Goal: Task Accomplishment & Management: Manage account settings

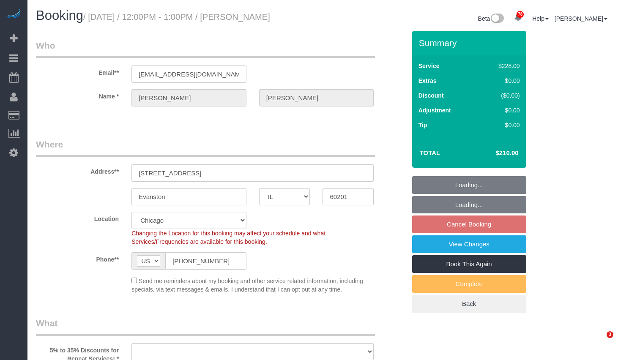
select select "IL"
select select "number:1"
select select "number:58"
select select "number:139"
select select "number:106"
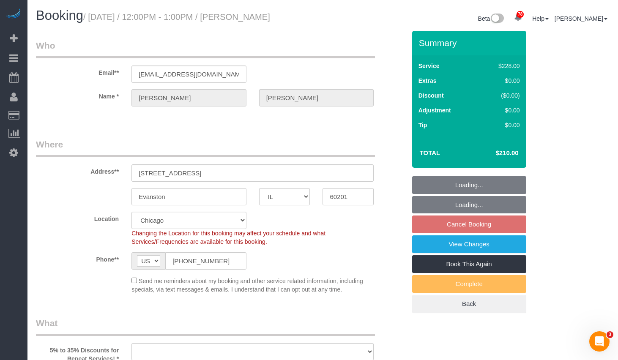
select select "object:1032"
select select "512"
select select "2"
select select "3"
select select "object:1265"
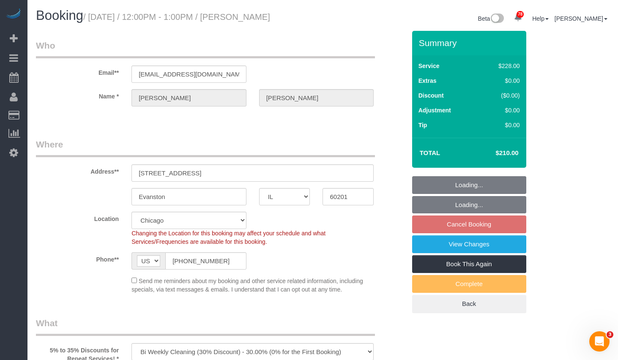
select select "2"
select select "3"
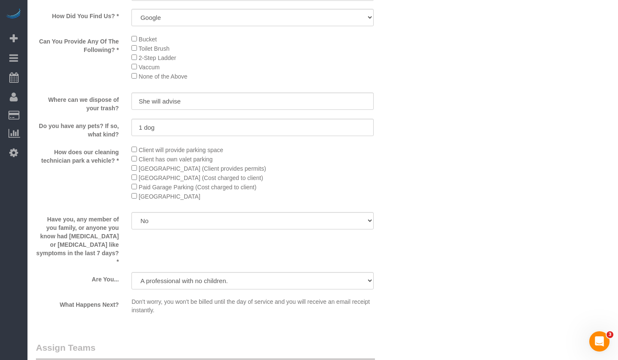
scroll to position [1394, 0]
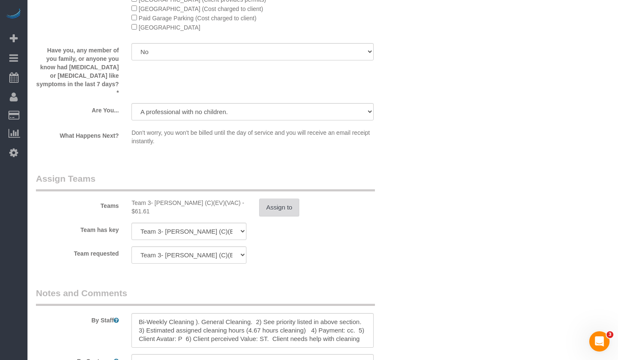
click at [291, 199] on button "Assign to" at bounding box center [279, 208] width 41 height 18
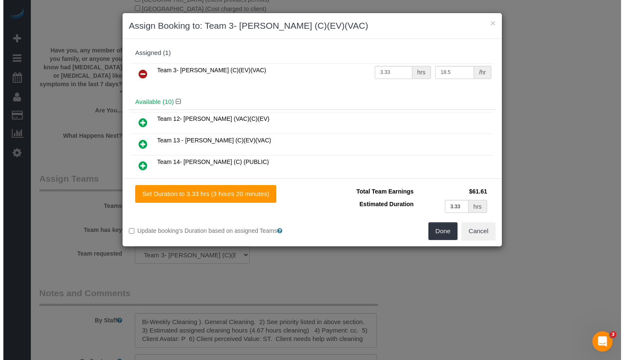
scroll to position [1394, 0]
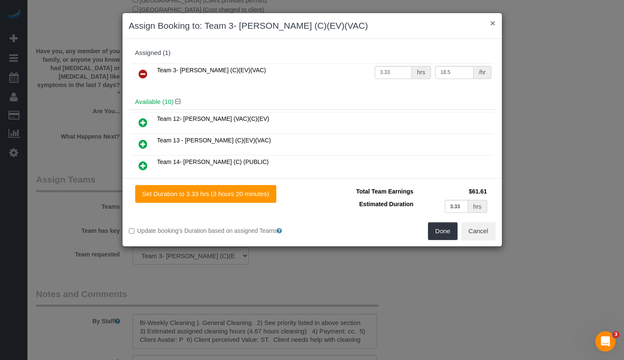
click at [493, 24] on button "×" at bounding box center [492, 23] width 5 height 9
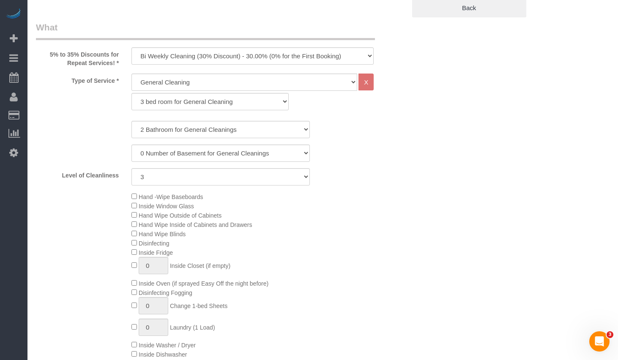
scroll to position [338, 0]
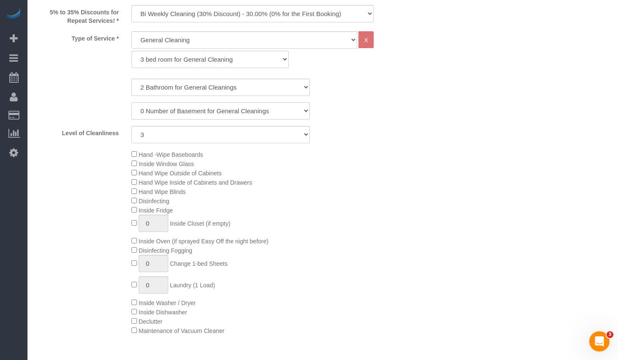
click at [208, 110] on select "0 Number of Basement for General Cleanings 1 Number of Basement for General Cle…" at bounding box center [220, 110] width 178 height 17
select select "1"
click at [131, 102] on select "0 Number of Basement for General Cleanings 1 Number of Basement for General Cle…" at bounding box center [220, 110] width 178 height 17
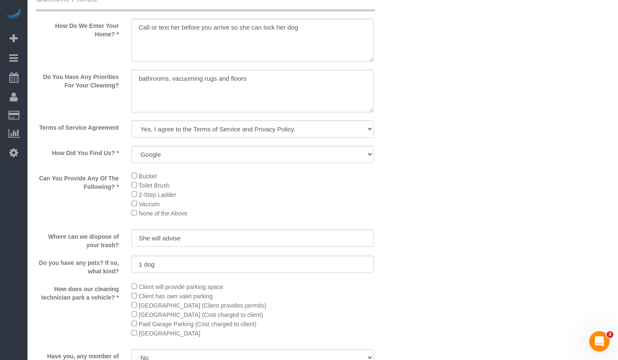
scroll to position [1077, 0]
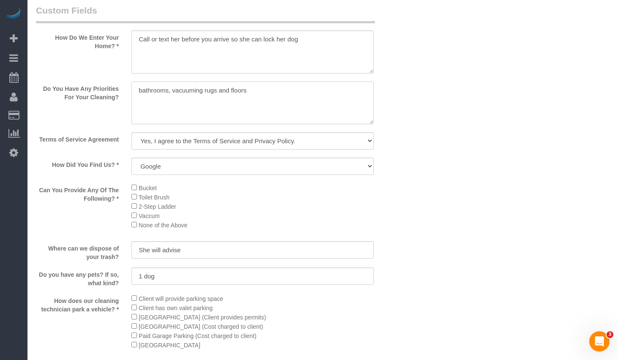
click at [138, 90] on textarea at bounding box center [252, 103] width 242 height 43
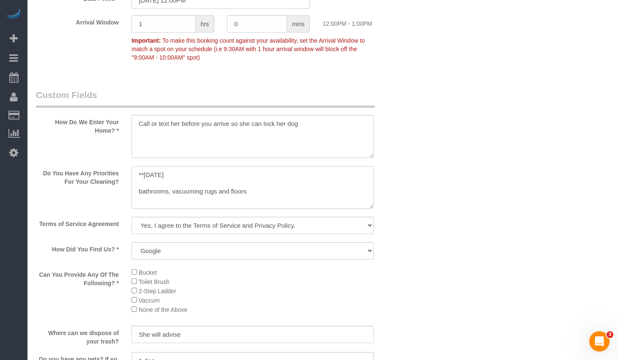
click at [145, 175] on textarea at bounding box center [252, 187] width 242 height 43
click at [211, 180] on textarea at bounding box center [252, 187] width 242 height 43
click at [205, 172] on textarea at bounding box center [252, 187] width 242 height 43
click at [207, 177] on textarea at bounding box center [252, 187] width 242 height 43
click at [217, 175] on textarea at bounding box center [252, 187] width 242 height 43
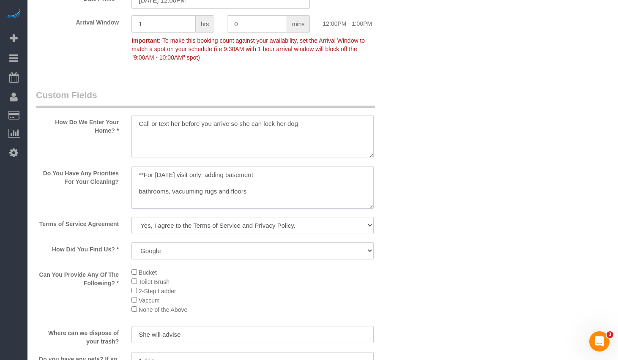
click at [275, 175] on textarea at bounding box center [252, 187] width 242 height 43
drag, startPoint x: 253, startPoint y: 175, endPoint x: 207, endPoint y: 175, distance: 46.1
click at [207, 175] on textarea at bounding box center [252, 187] width 242 height 43
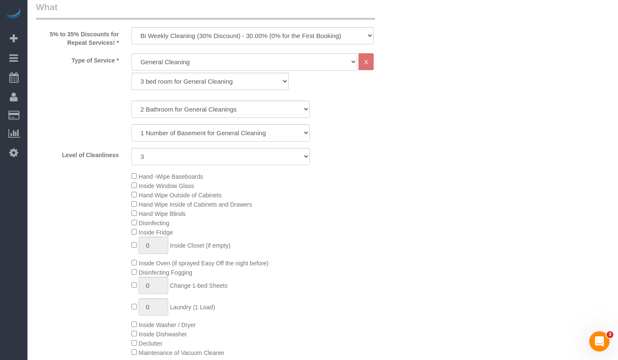
scroll to position [0, 0]
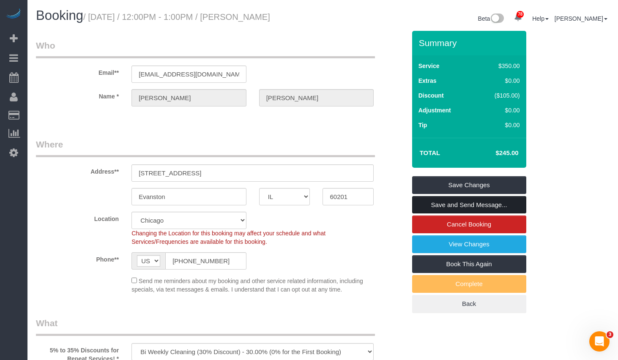
type textarea "**For 9/2/2025 visit only: client wanted to add the basement to get cleaned. ba…"
click at [469, 209] on link "Save and Send Message..." at bounding box center [469, 205] width 114 height 18
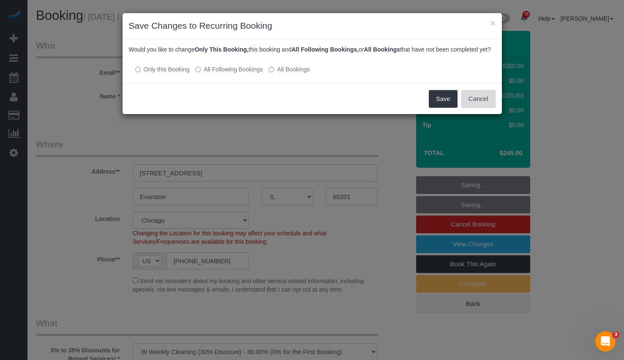
click at [471, 106] on button "Cancel" at bounding box center [478, 99] width 34 height 18
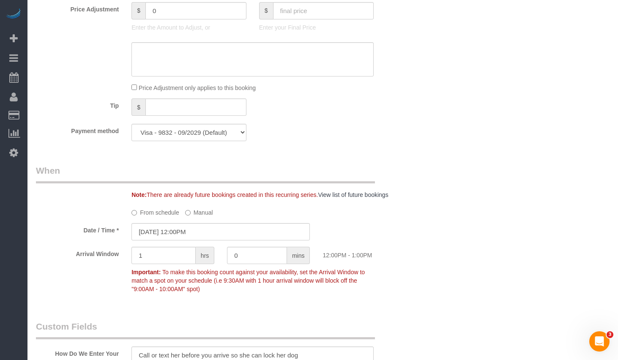
scroll to position [845, 0]
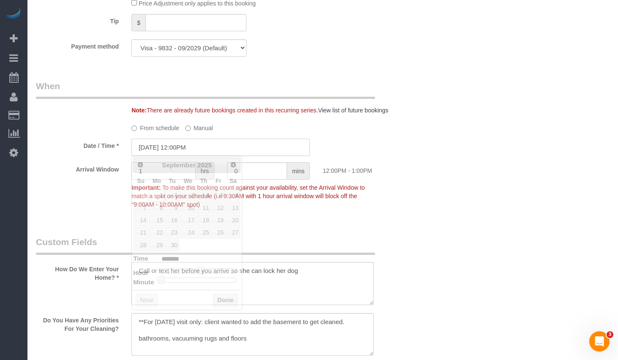
click at [198, 145] on input "09/01/2025 12:00PM" at bounding box center [220, 147] width 178 height 17
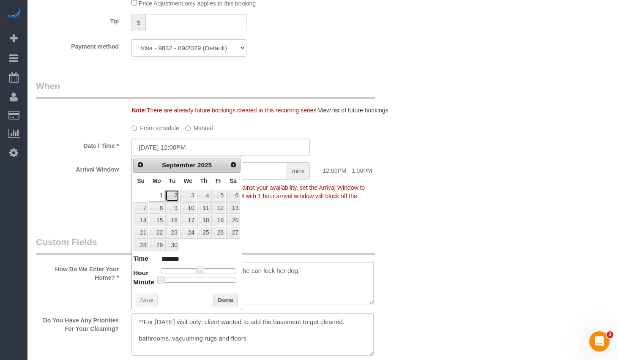
click at [177, 197] on link "2" at bounding box center [172, 195] width 14 height 11
click at [228, 304] on button "Done" at bounding box center [225, 301] width 25 height 14
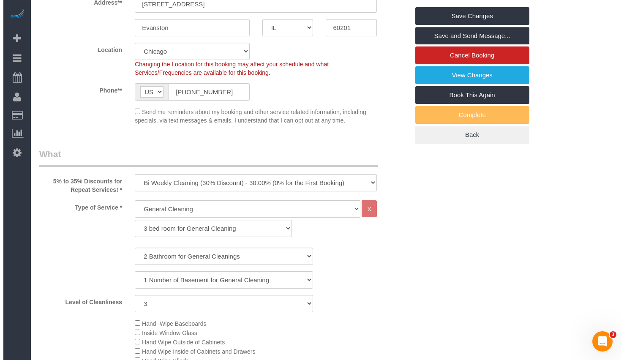
scroll to position [0, 0]
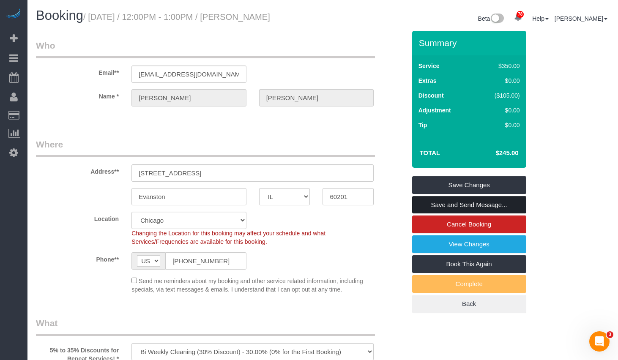
click at [436, 201] on link "Save and Send Message..." at bounding box center [469, 205] width 114 height 18
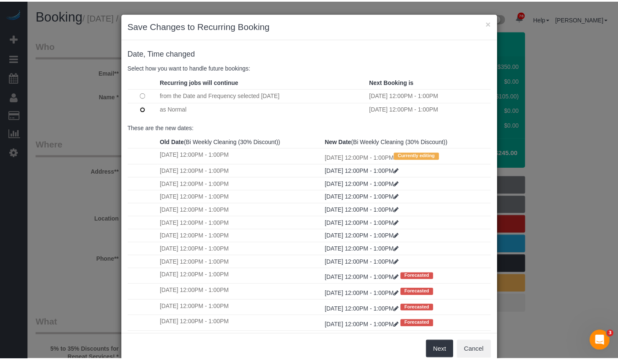
scroll to position [85, 0]
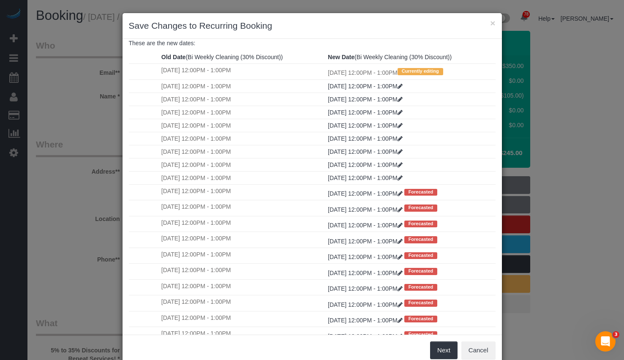
click at [492, 25] on div "× Save Changes to Recurring Booking" at bounding box center [312, 26] width 379 height 26
click at [490, 25] on button "×" at bounding box center [492, 23] width 5 height 9
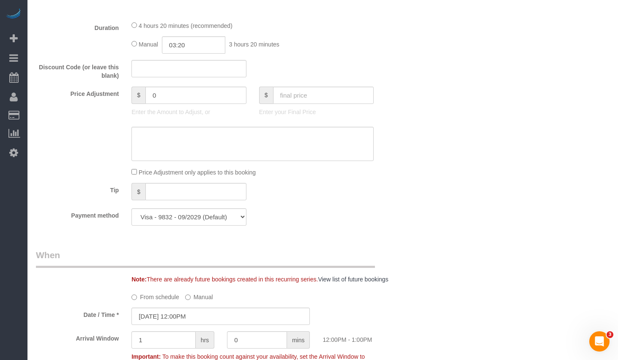
scroll to position [718, 0]
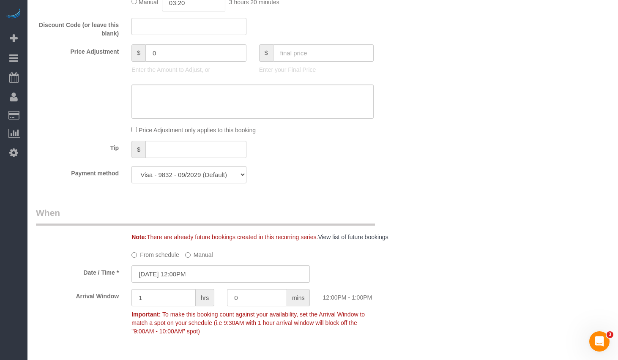
click at [181, 265] on sui-booking-spot "From schedule Manual Date / Time * 09/02/2025 12:00PM Arrival Window 1 hrs 0 mi…" at bounding box center [221, 294] width 370 height 92
click at [182, 272] on input "09/02/2025 12:00PM" at bounding box center [220, 273] width 178 height 17
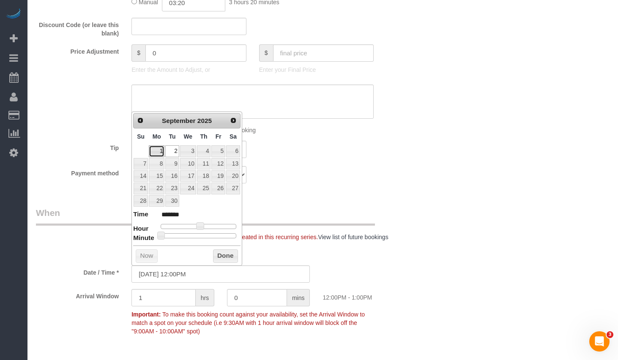
click at [157, 153] on link "1" at bounding box center [157, 150] width 16 height 11
type input "09/01/2025 12:00PM"
click at [228, 254] on button "Done" at bounding box center [225, 256] width 25 height 14
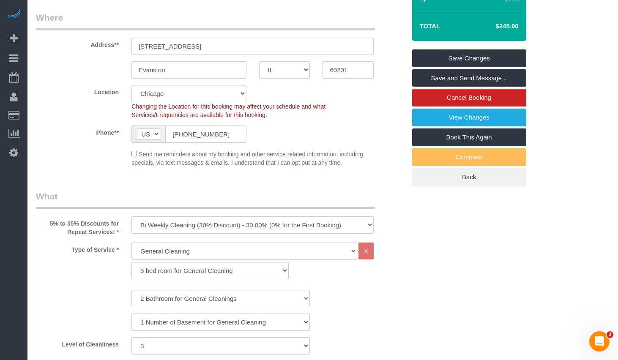
scroll to position [0, 0]
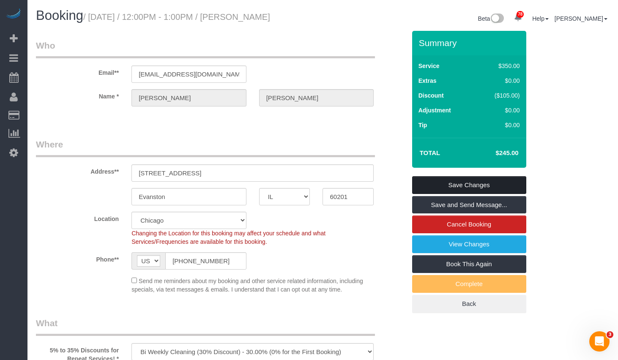
click at [439, 186] on link "Save Changes" at bounding box center [469, 185] width 114 height 18
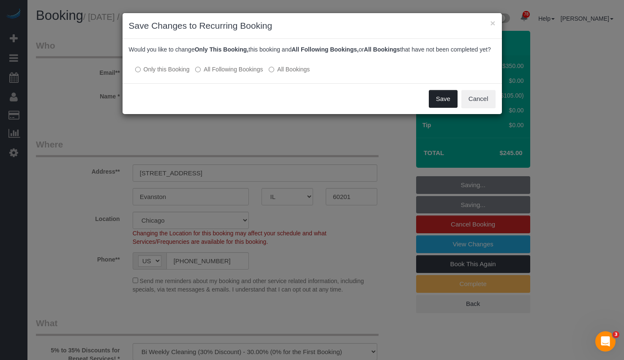
click at [441, 107] on button "Save" at bounding box center [443, 99] width 29 height 18
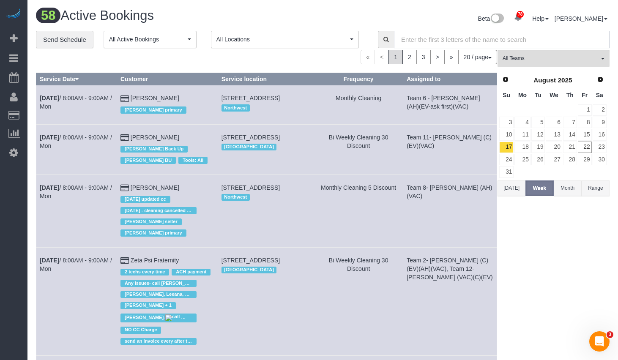
click at [415, 41] on input "text" at bounding box center [501, 39] width 215 height 17
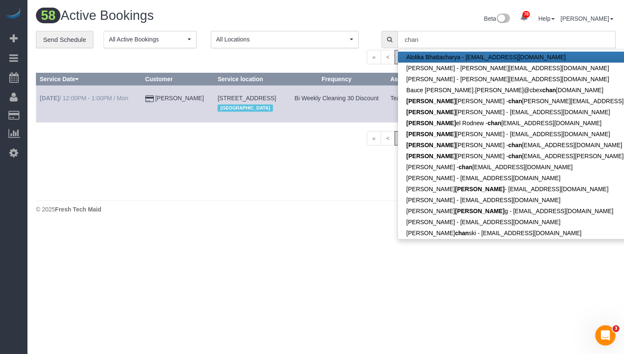
type input "chan"
click at [85, 99] on link "Aug 18th / 12:00PM - 1:00PM / Mon" at bounding box center [84, 98] width 89 height 7
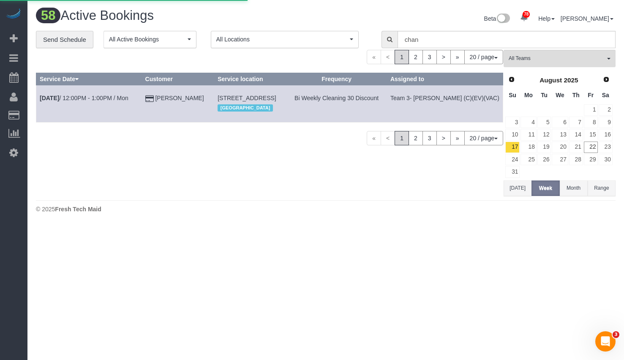
select select "IL"
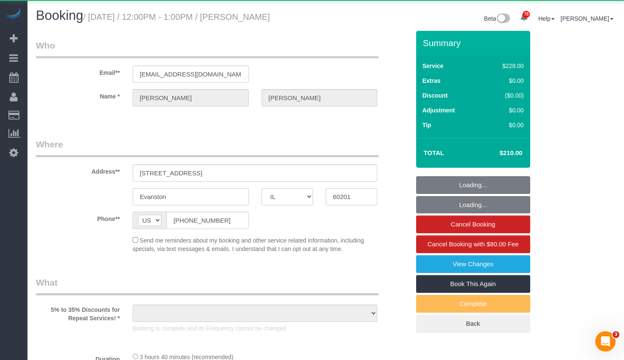
select select "object:3670"
select select "string:fspay-7fe91aa3-c6e8-45f0-9fc1-09293f3667af"
select select "512"
select select "number:1"
select select "number:58"
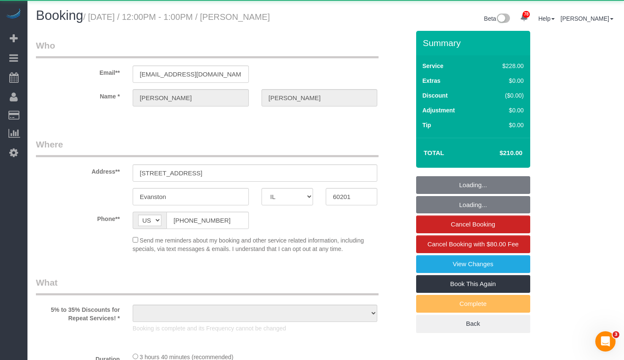
select select "number:139"
select select "number:106"
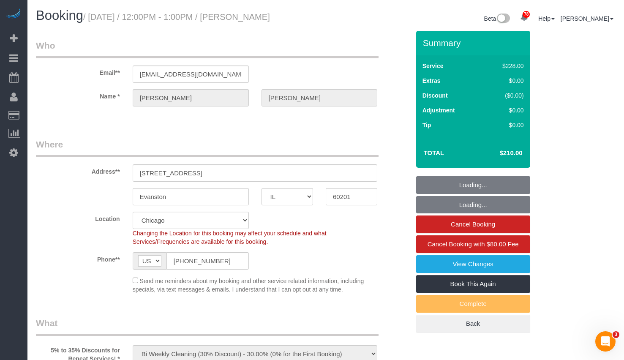
select select "object:4068"
select select "2"
select select "3"
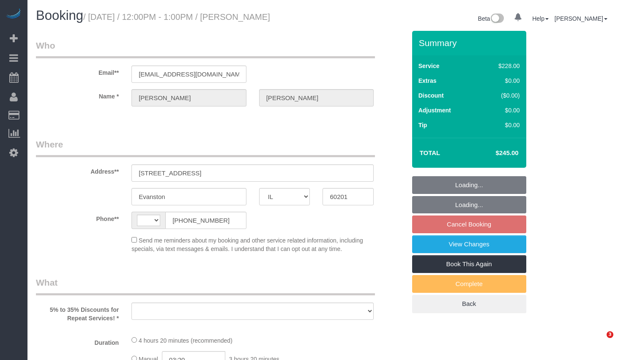
select select "IL"
select select "string:[GEOGRAPHIC_DATA]"
select select "string:fspay-7fe91aa3-c6e8-45f0-9fc1-09293f3667af"
select select "number:1"
select select "number:58"
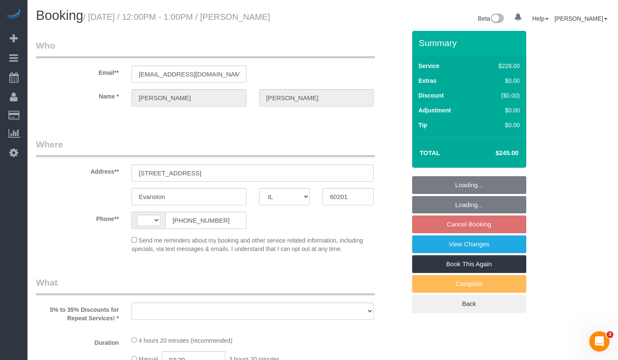
select select "number:139"
select select "number:106"
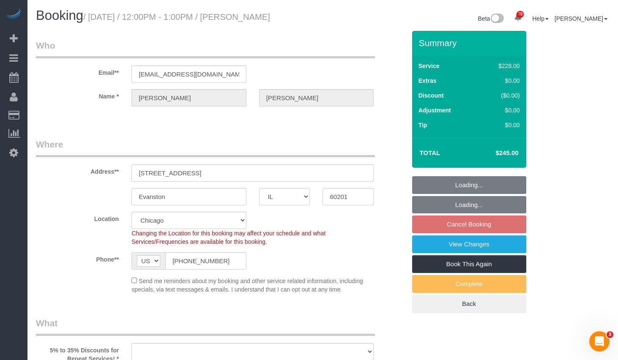
select select "object:1028"
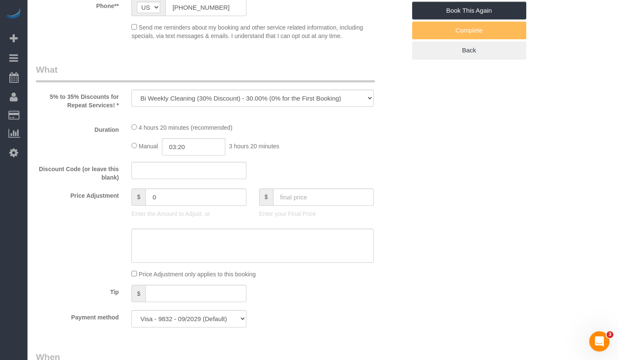
select select "512"
select select "2"
select select "1"
select select "3"
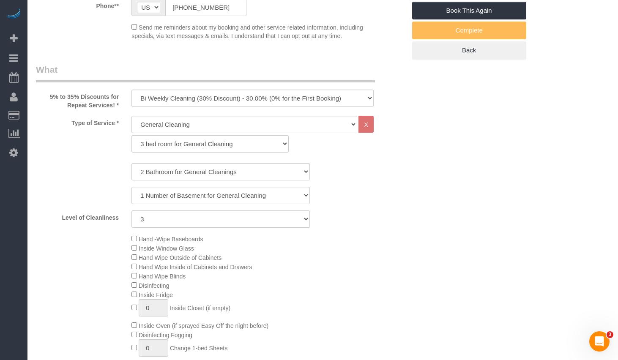
select select "object:1178"
select select "2"
select select "1"
select select "3"
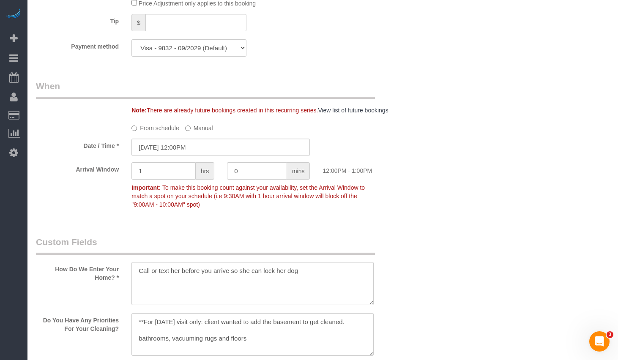
scroll to position [930, 0]
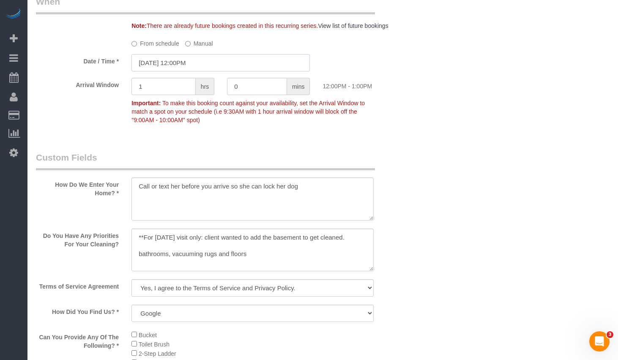
click at [168, 61] on input "09/01/2025 12:00PM" at bounding box center [220, 62] width 178 height 17
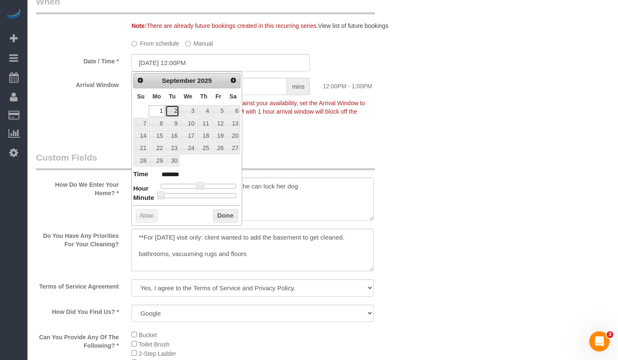
click at [172, 110] on link "2" at bounding box center [172, 110] width 14 height 11
type input "09/02/2025 12:00PM"
click at [229, 218] on button "Done" at bounding box center [225, 216] width 25 height 14
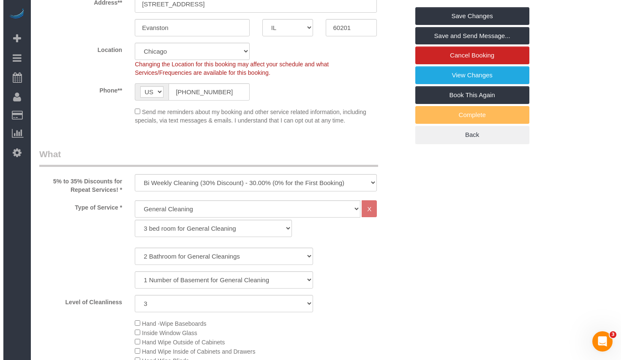
scroll to position [0, 0]
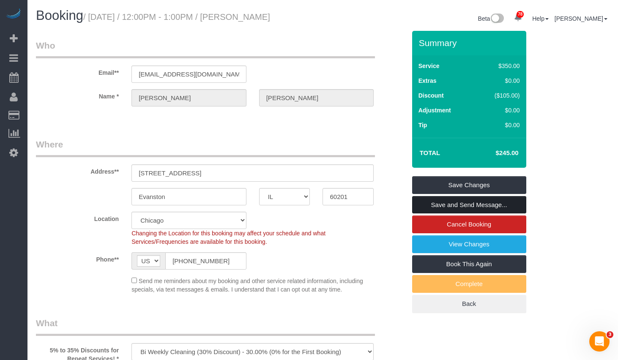
click at [468, 200] on link "Save and Send Message..." at bounding box center [469, 205] width 114 height 18
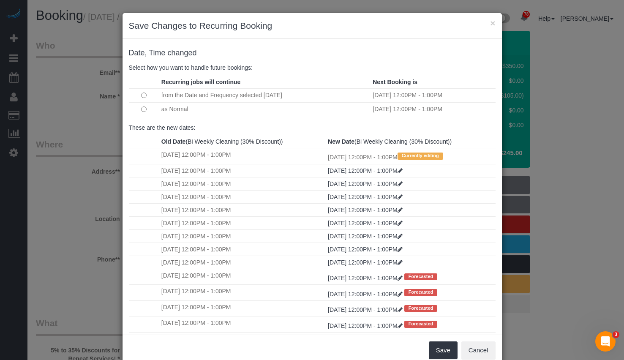
click at [149, 108] on td at bounding box center [144, 109] width 30 height 14
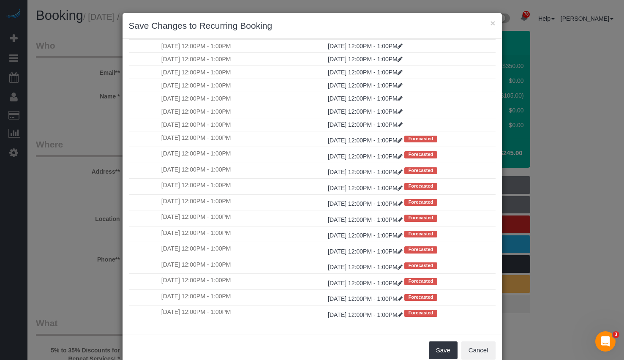
scroll to position [19, 0]
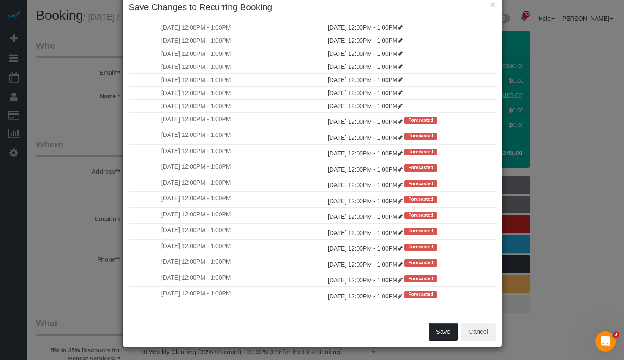
click at [441, 334] on button "Save" at bounding box center [443, 332] width 29 height 18
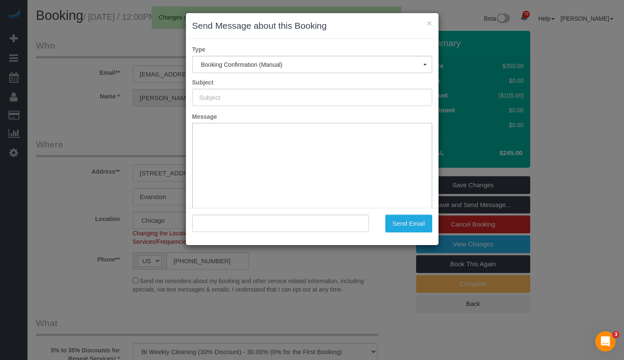
type input "Your Booking With Fresh Tech Maid, Confirmed!"
type input ""Chan Mcnamara" <chanzitzmann@gmail.com>"
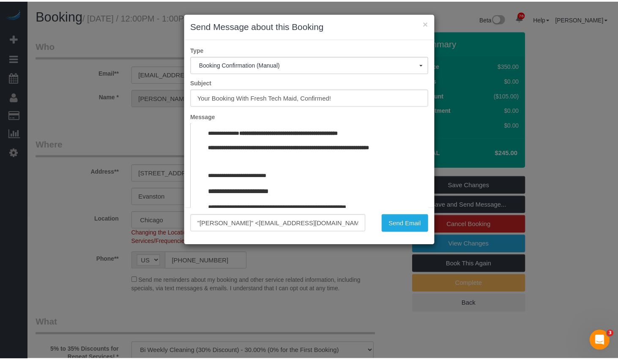
scroll to position [1037, 0]
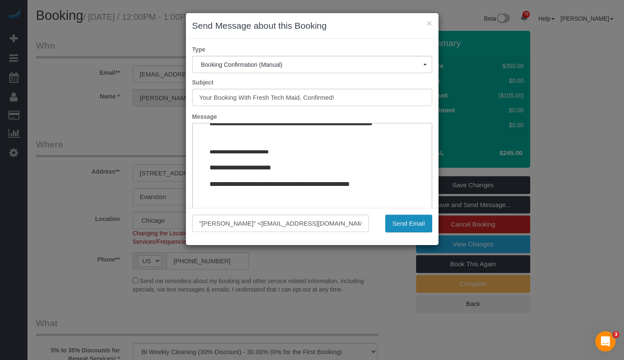
click at [413, 226] on button "Send Email" at bounding box center [408, 224] width 47 height 18
